Goal: Task Accomplishment & Management: Manage account settings

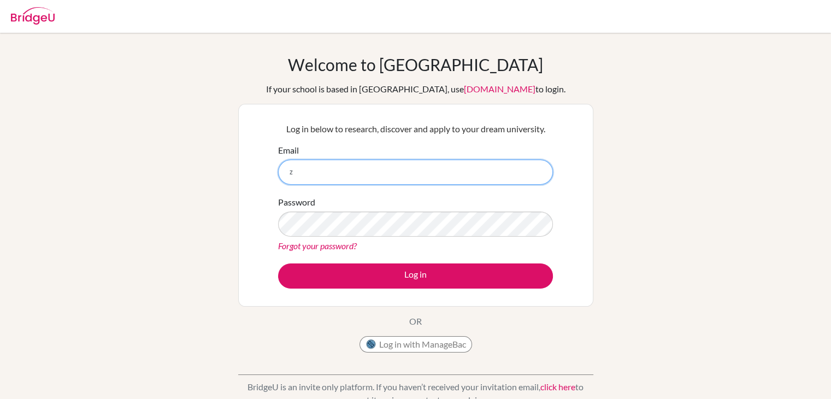
click at [307, 184] on input "z" at bounding box center [415, 171] width 275 height 25
type input "[EMAIL_ADDRESS][DOMAIN_NAME]"
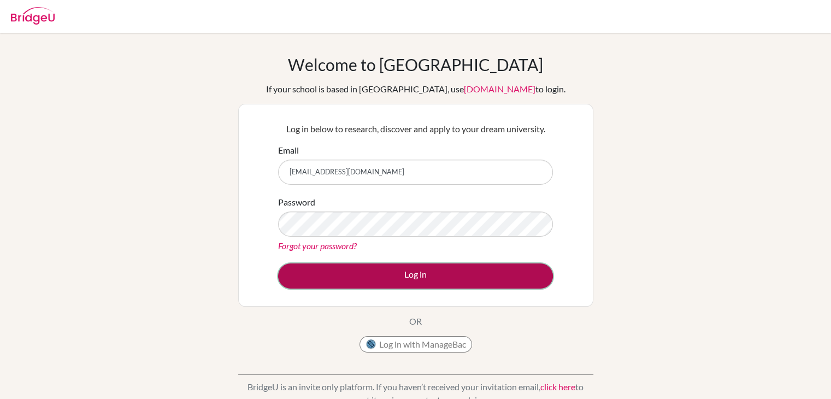
click at [417, 283] on button "Log in" at bounding box center [415, 275] width 275 height 25
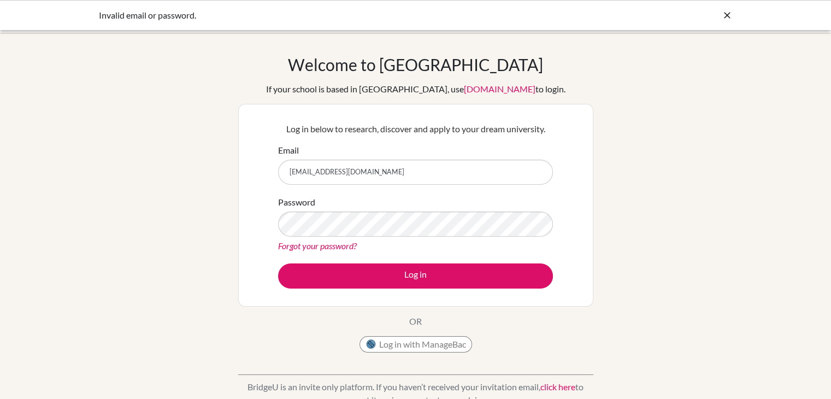
click at [341, 246] on link "Forgot your password?" at bounding box center [317, 245] width 79 height 10
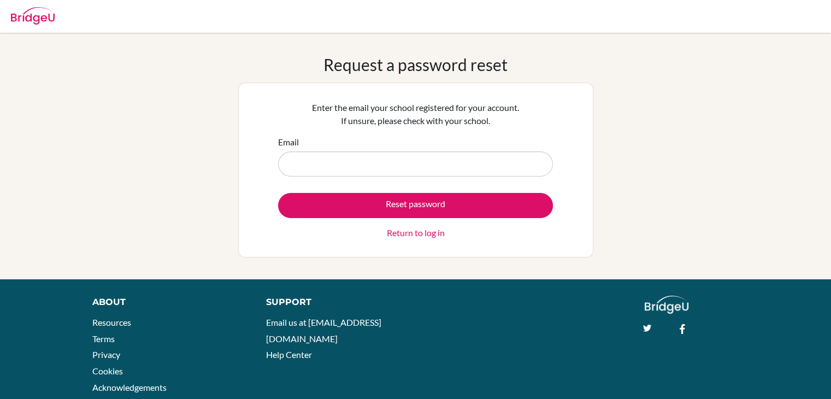
click at [358, 156] on input "Email" at bounding box center [415, 163] width 275 height 25
type input "[EMAIL_ADDRESS][DOMAIN_NAME]"
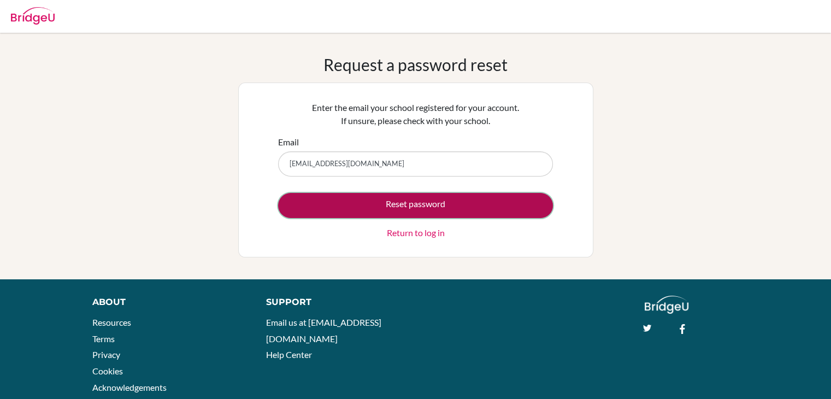
click at [364, 205] on button "Reset password" at bounding box center [415, 205] width 275 height 25
click at [389, 199] on button "Reset password" at bounding box center [415, 205] width 275 height 25
click at [422, 206] on button "Reset password" at bounding box center [415, 205] width 275 height 25
click at [424, 204] on button "Reset password" at bounding box center [415, 205] width 275 height 25
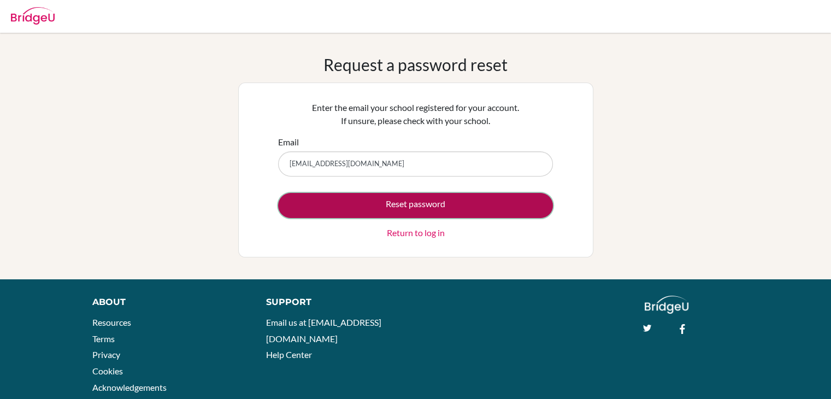
click at [424, 204] on button "Reset password" at bounding box center [415, 205] width 275 height 25
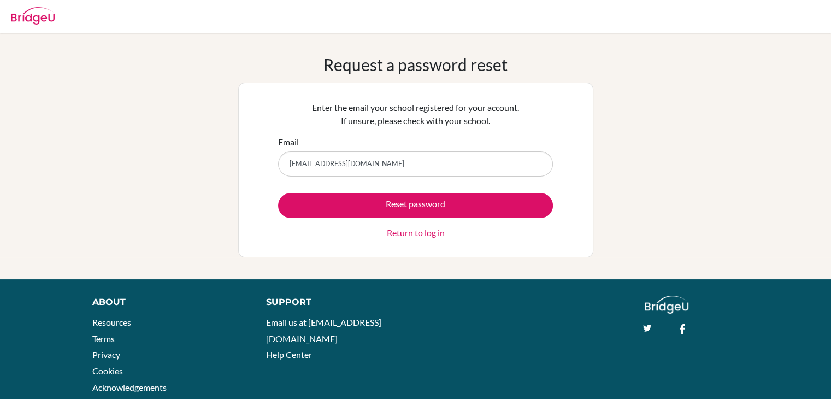
click at [402, 237] on link "Return to log in" at bounding box center [416, 232] width 58 height 13
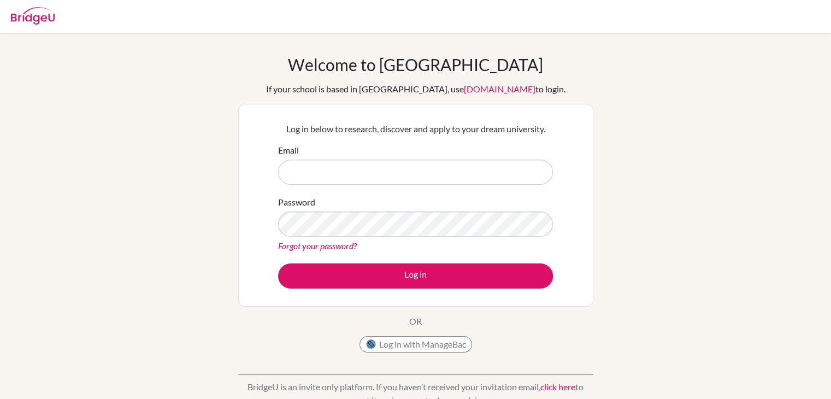
click at [363, 175] on input "Email" at bounding box center [415, 171] width 275 height 25
type input "[EMAIL_ADDRESS][DOMAIN_NAME]"
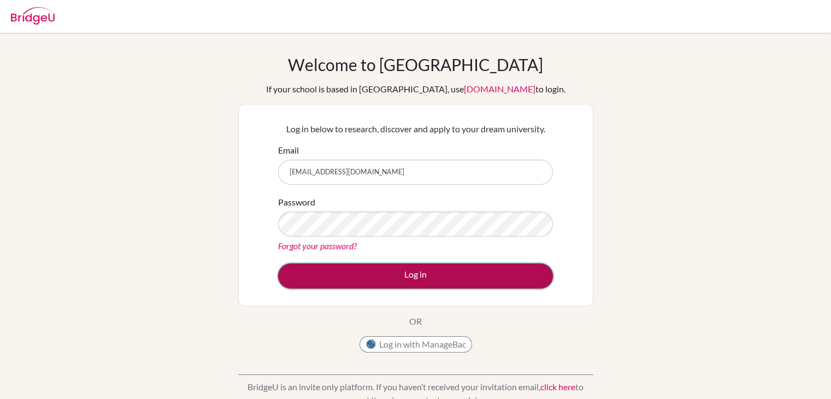
click at [400, 278] on button "Log in" at bounding box center [415, 275] width 275 height 25
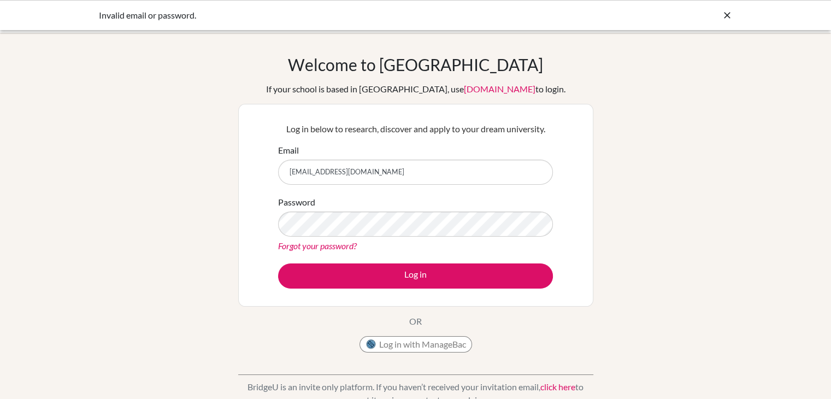
click at [323, 250] on link "Forgot your password?" at bounding box center [317, 245] width 79 height 10
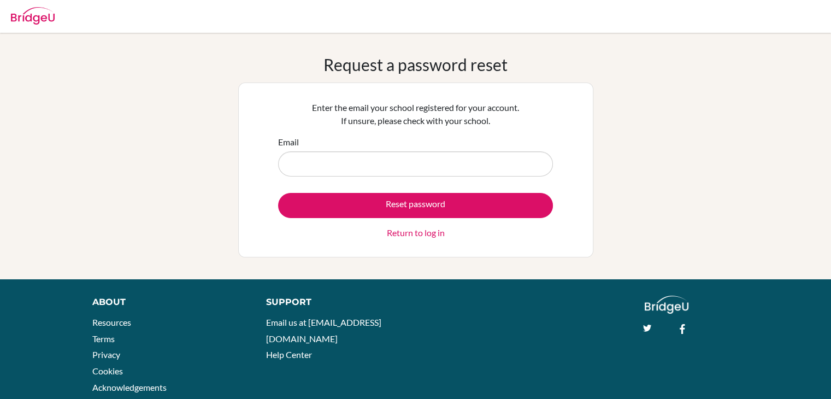
click at [334, 158] on input "Email" at bounding box center [415, 163] width 275 height 25
type input "[EMAIL_ADDRESS][DOMAIN_NAME]"
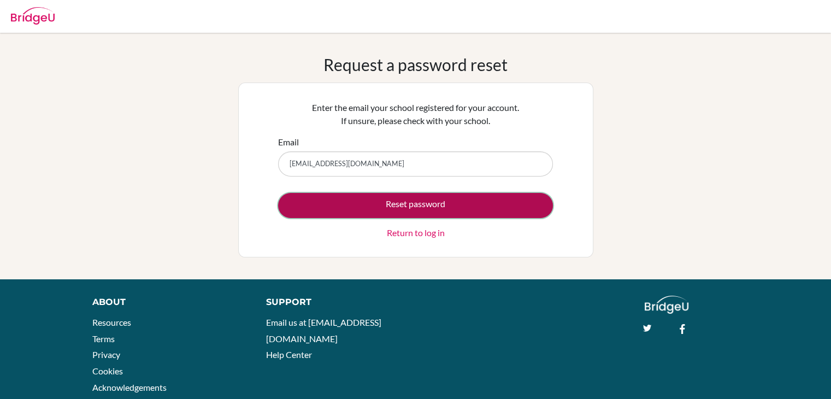
click at [366, 211] on button "Reset password" at bounding box center [415, 205] width 275 height 25
click at [366, 210] on button "Reset password" at bounding box center [415, 205] width 275 height 25
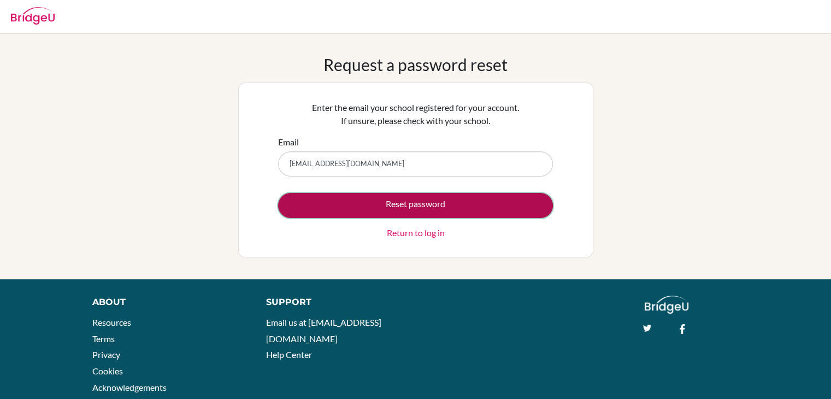
click at [366, 210] on button "Reset password" at bounding box center [415, 205] width 275 height 25
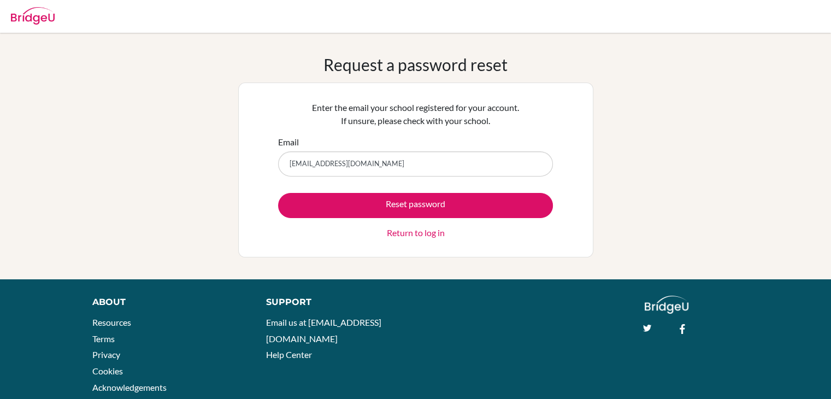
click at [31, 11] on img at bounding box center [33, 15] width 44 height 17
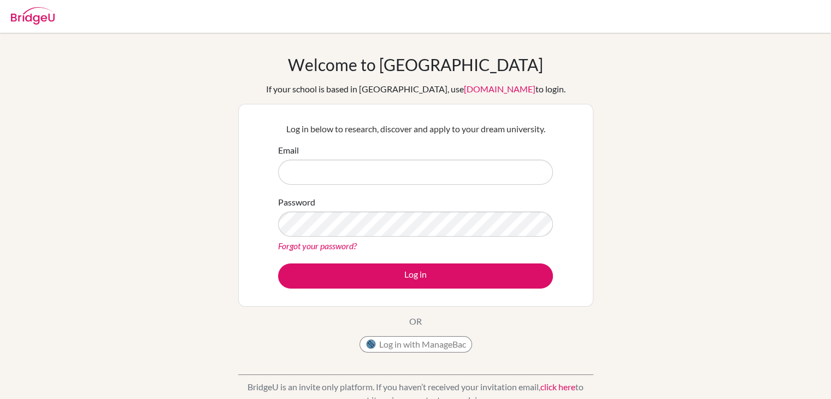
click at [26, 17] on img at bounding box center [33, 15] width 44 height 17
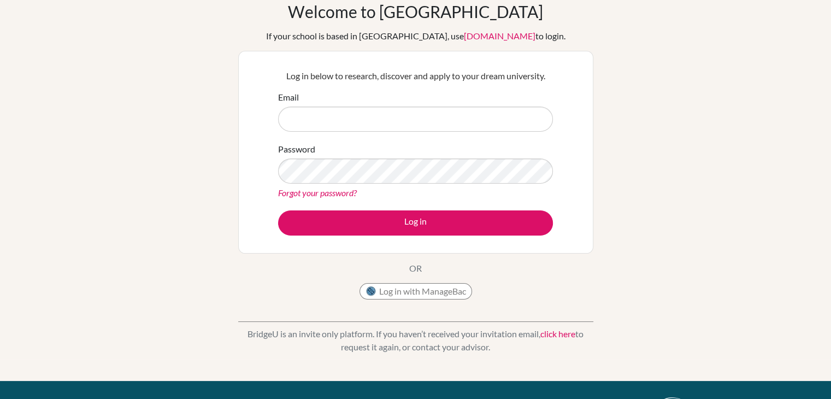
scroll to position [55, 0]
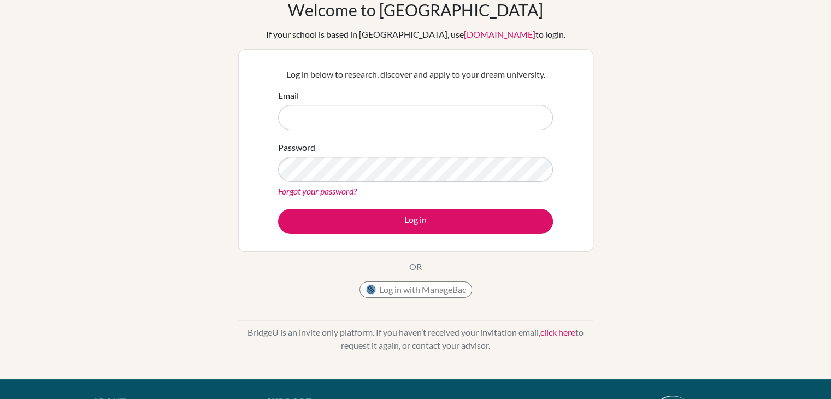
click at [329, 108] on input "Email" at bounding box center [415, 117] width 275 height 25
type input "zolbayar0639@gmail.com"
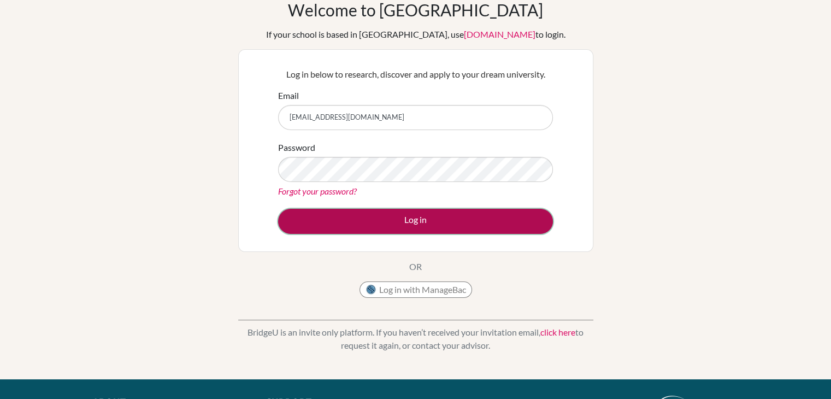
click at [415, 226] on button "Log in" at bounding box center [415, 221] width 275 height 25
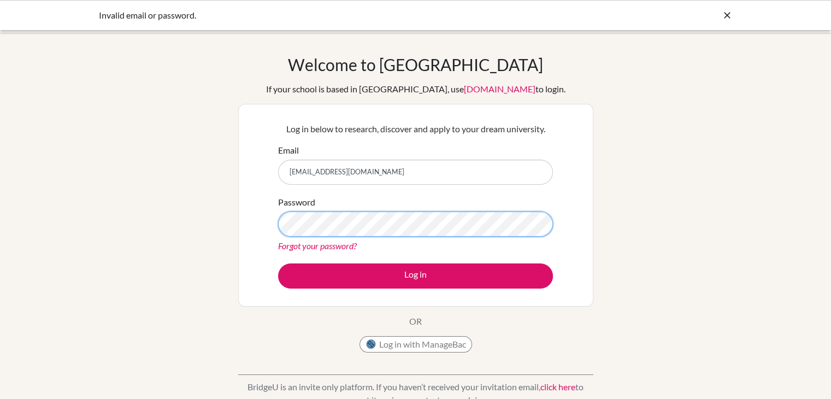
click at [278, 263] on button "Log in" at bounding box center [415, 275] width 275 height 25
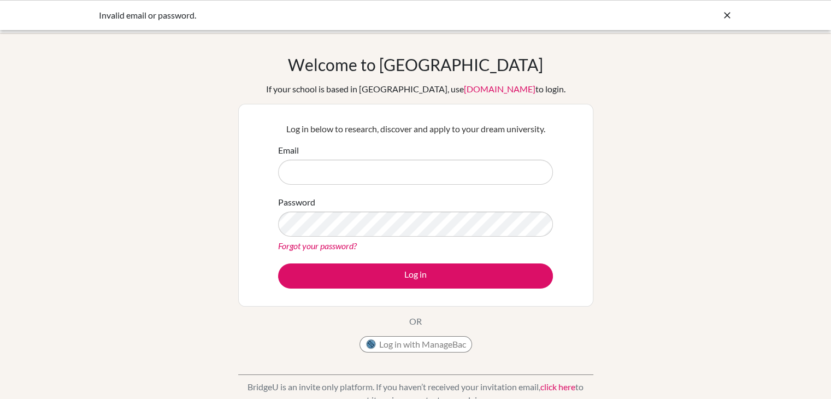
click at [292, 166] on input "Email" at bounding box center [415, 171] width 275 height 25
click at [344, 170] on input "Email" at bounding box center [415, 171] width 275 height 25
type input "[EMAIL_ADDRESS][DOMAIN_NAME]"
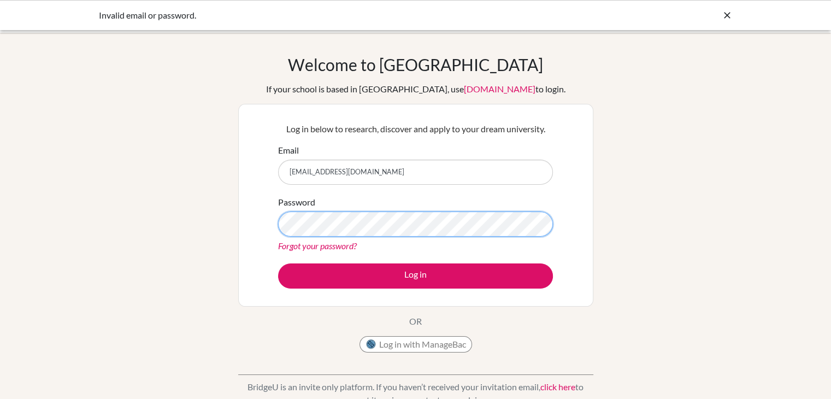
click at [278, 263] on button "Log in" at bounding box center [415, 275] width 275 height 25
click at [366, 175] on input "[EMAIL_ADDRESS][DOMAIN_NAME]" at bounding box center [415, 171] width 275 height 25
click at [420, 320] on p "OR" at bounding box center [415, 321] width 13 height 13
click at [320, 246] on link "Forgot your password?" at bounding box center [317, 245] width 79 height 10
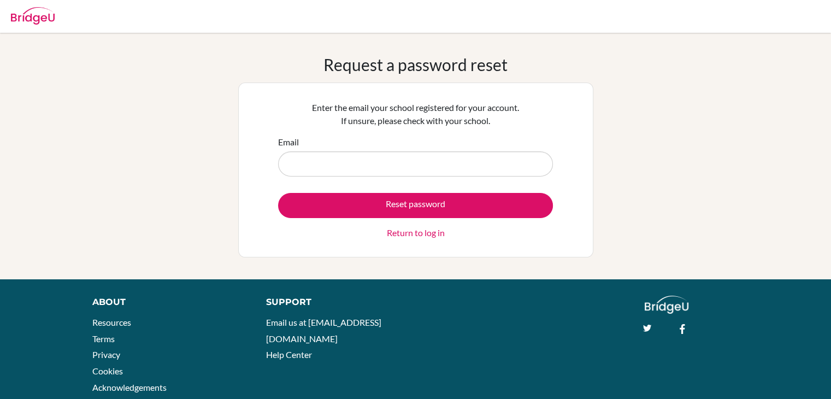
click at [393, 166] on input "Email" at bounding box center [415, 163] width 275 height 25
type input "[EMAIL_ADDRESS][DOMAIN_NAME]"
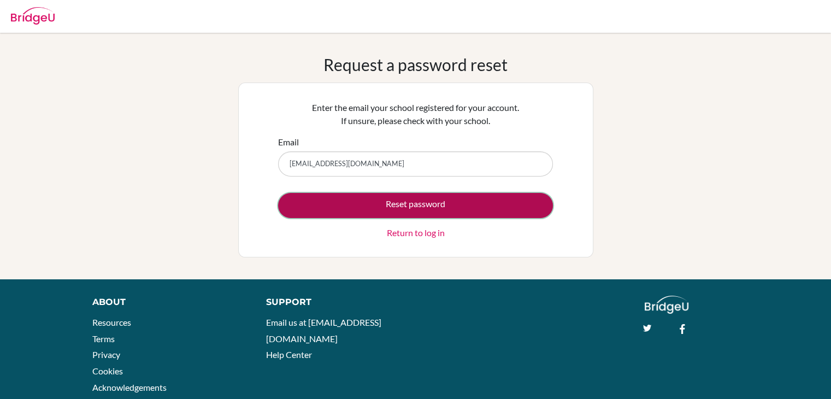
click at [386, 205] on button "Reset password" at bounding box center [415, 205] width 275 height 25
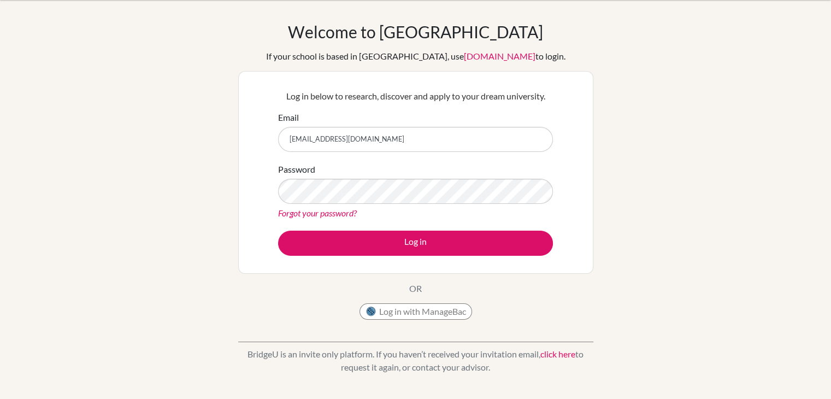
scroll to position [164, 0]
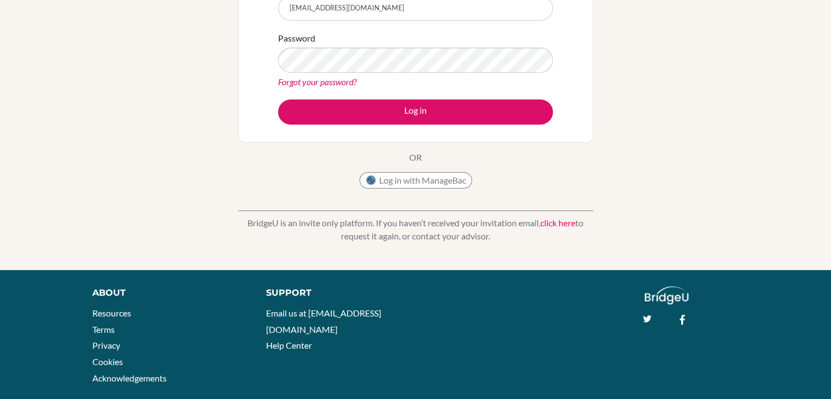
click at [548, 223] on link "click here" at bounding box center [557, 222] width 35 height 10
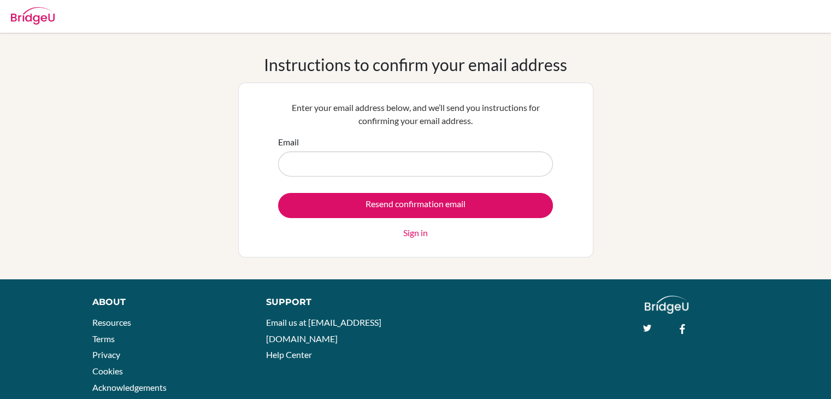
click at [380, 167] on input "Email" at bounding box center [415, 163] width 275 height 25
type input "zolbayar0639@gmail.com"
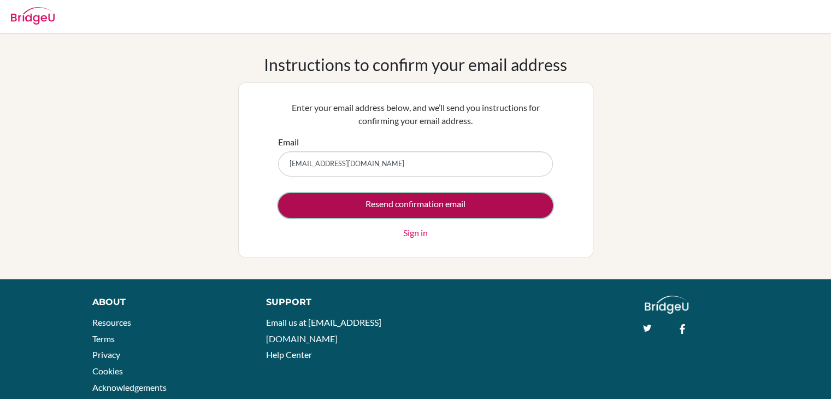
click at [413, 202] on input "Resend confirmation email" at bounding box center [415, 205] width 275 height 25
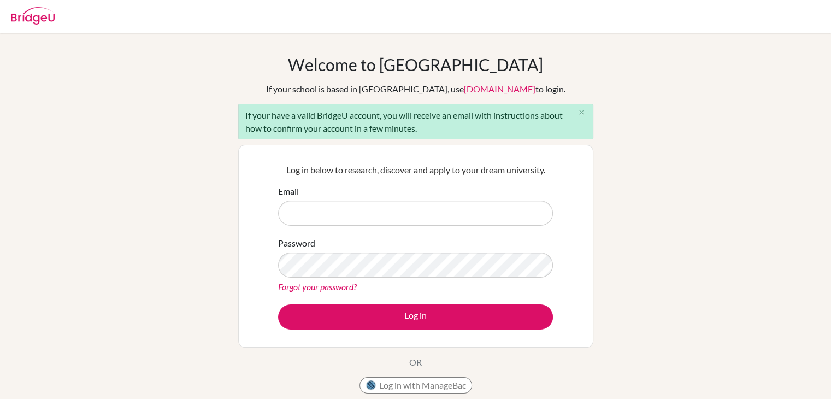
click at [363, 212] on input "Email" at bounding box center [415, 212] width 275 height 25
